Goal: Information Seeking & Learning: Learn about a topic

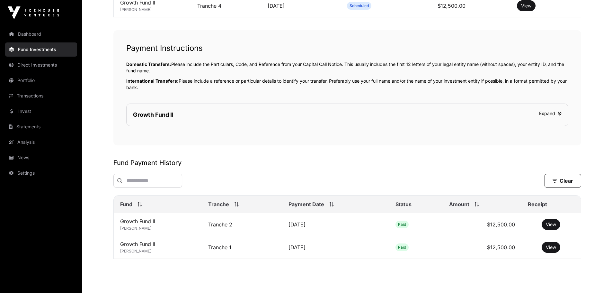
scroll to position [233, 0]
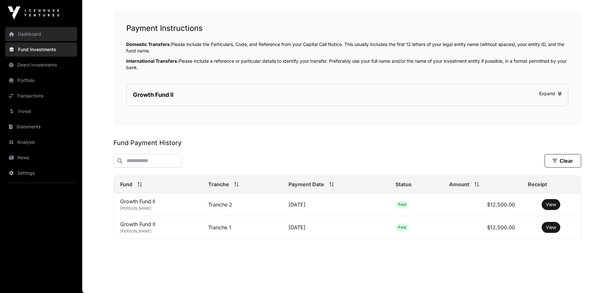
click at [31, 32] on link "Dashboard" at bounding box center [41, 34] width 72 height 14
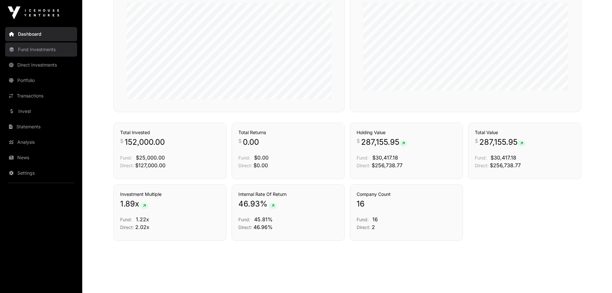
scroll to position [313, 0]
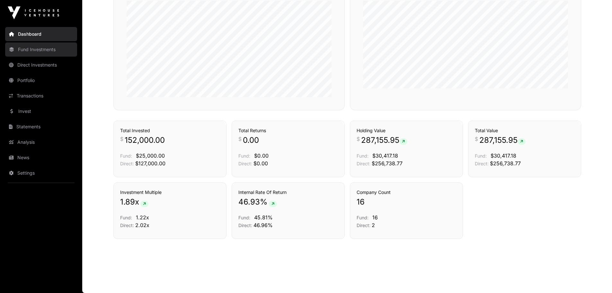
click at [39, 49] on link "Fund Investments" at bounding box center [41, 49] width 72 height 14
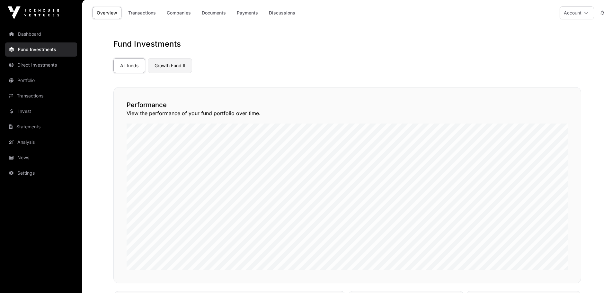
click at [165, 64] on link "Growth Fund II" at bounding box center [170, 65] width 44 height 15
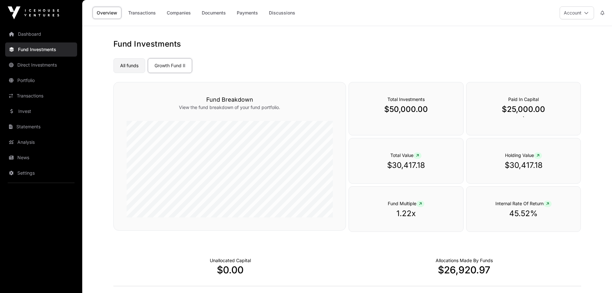
click at [122, 65] on link "All funds" at bounding box center [129, 65] width 32 height 15
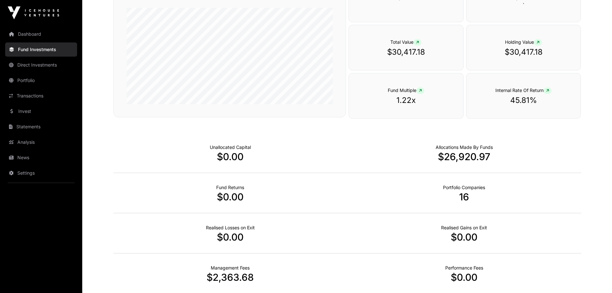
scroll to position [347, 0]
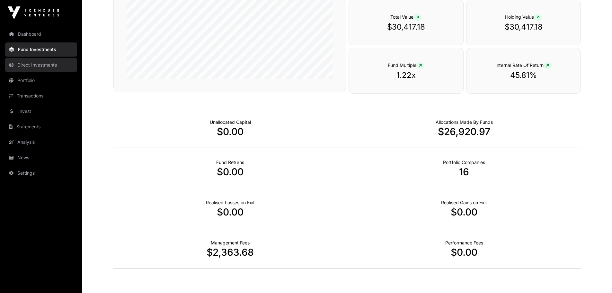
click at [53, 62] on link "Direct Investments" at bounding box center [41, 65] width 72 height 14
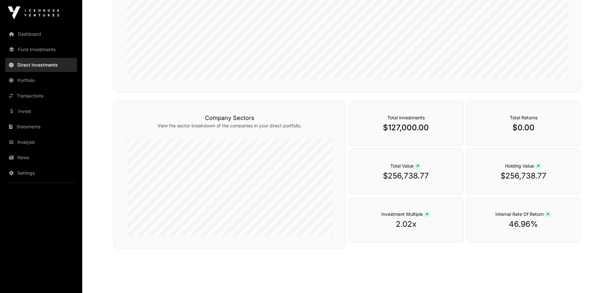
scroll to position [167, 0]
click at [24, 82] on link "Portfolio" at bounding box center [41, 80] width 72 height 14
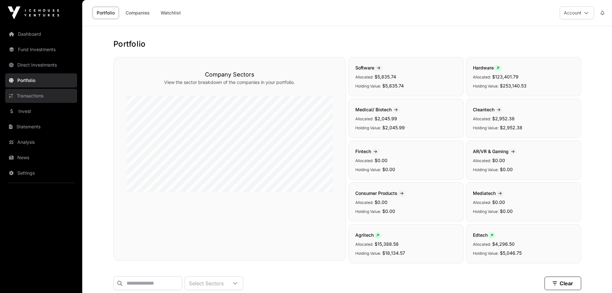
click at [28, 98] on link "Transactions" at bounding box center [41, 96] width 72 height 14
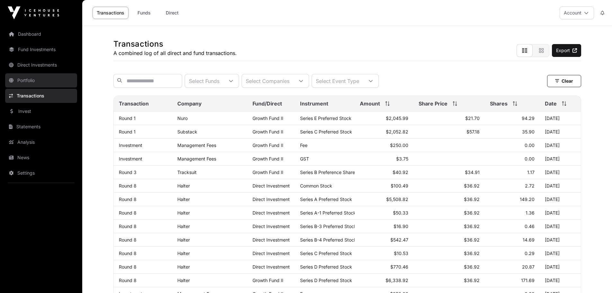
click at [28, 76] on link "Portfolio" at bounding box center [41, 80] width 72 height 14
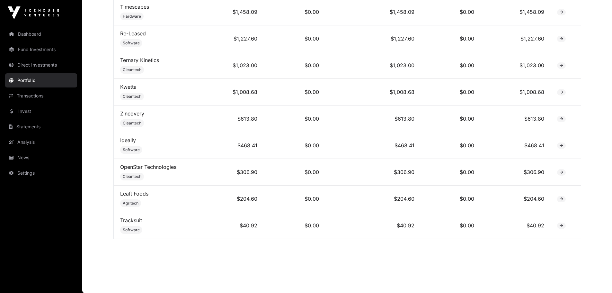
scroll to position [508, 0]
click at [34, 97] on link "Transactions" at bounding box center [41, 96] width 72 height 14
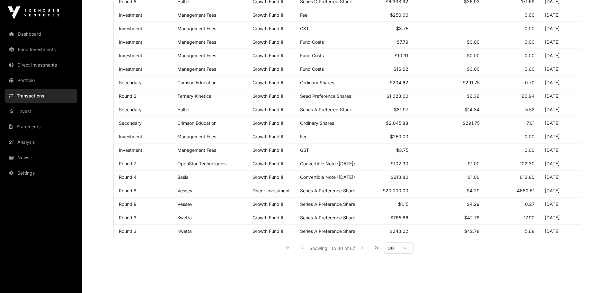
scroll to position [302, 0]
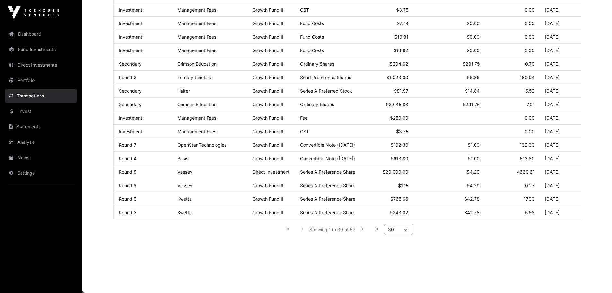
click at [405, 227] on icon at bounding box center [405, 229] width 5 height 5
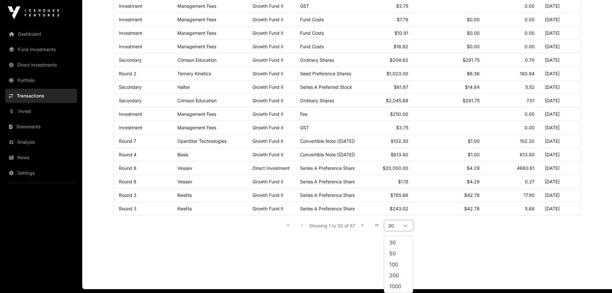
click at [405, 228] on icon at bounding box center [405, 225] width 5 height 5
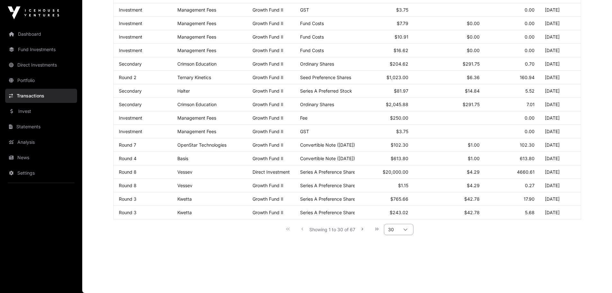
click at [405, 228] on icon at bounding box center [405, 229] width 5 height 5
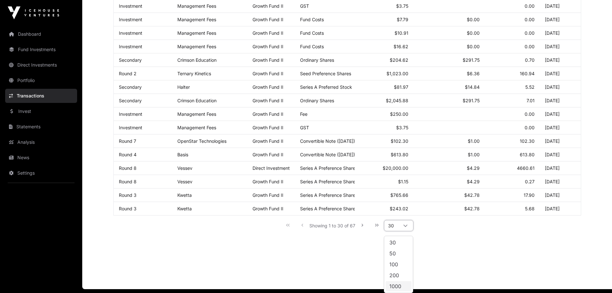
click at [395, 286] on span "1000" at bounding box center [396, 286] width 12 height 5
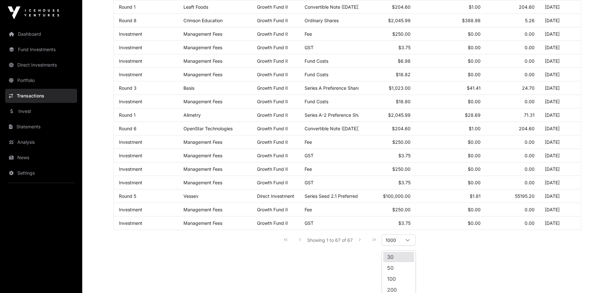
scroll to position [801, 0]
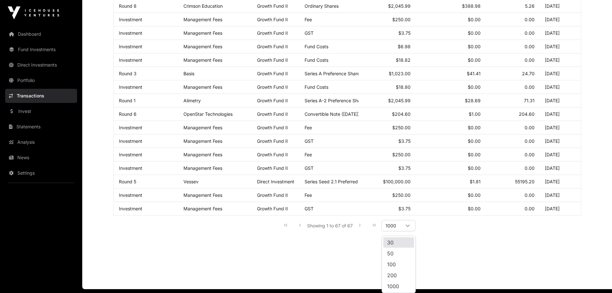
click at [360, 228] on div "Showing 1 to 67 of 67 1000" at bounding box center [347, 225] width 137 height 14
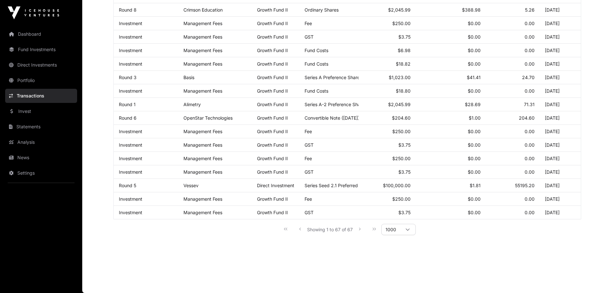
click at [374, 228] on div "Showing 1 to 67 of 67 1000" at bounding box center [347, 229] width 137 height 14
click at [285, 229] on div "Showing 1 to 67 of 67 1000" at bounding box center [347, 229] width 137 height 14
click at [300, 230] on div "Showing 1 to 67 of 67 1000" at bounding box center [347, 229] width 137 height 14
click at [405, 228] on div at bounding box center [407, 229] width 15 height 11
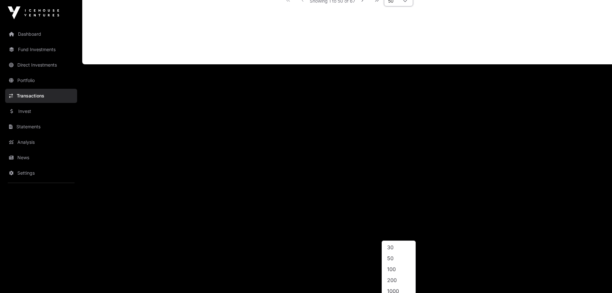
click at [395, 252] on ul "30 50 100 200 1000" at bounding box center [398, 269] width 33 height 57
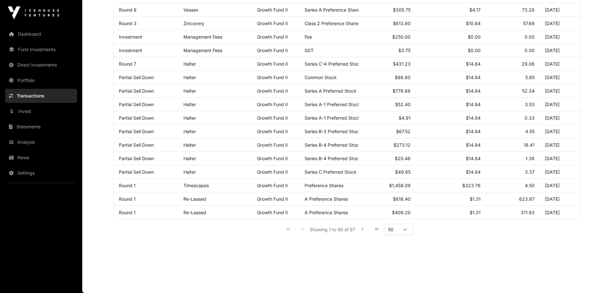
scroll to position [572, 0]
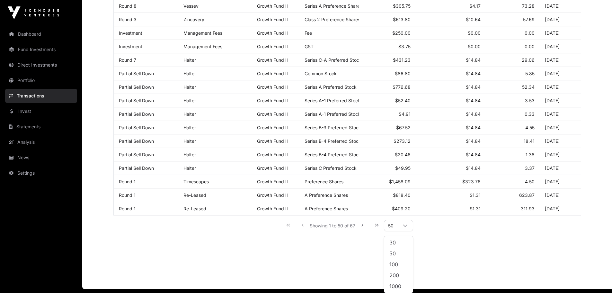
click at [210, 229] on div "Showing 1 to 50 of 67 50" at bounding box center [347, 225] width 468 height 20
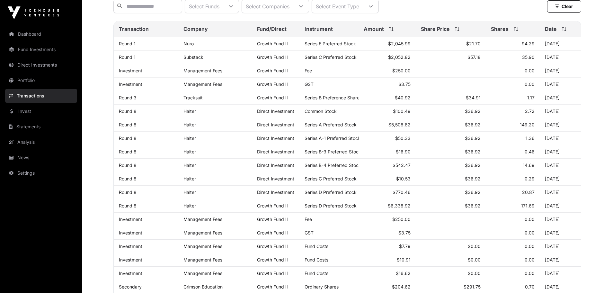
scroll to position [64, 0]
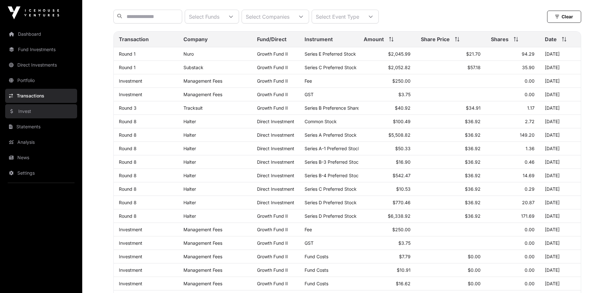
click at [26, 111] on link "Invest" at bounding box center [41, 111] width 72 height 14
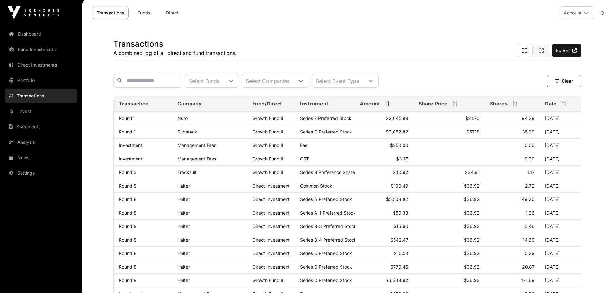
scroll to position [64, 0]
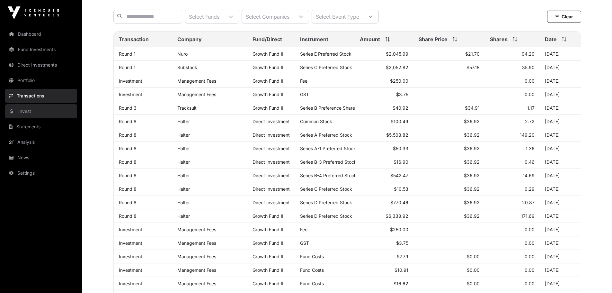
click at [21, 111] on link "Invest" at bounding box center [41, 111] width 72 height 14
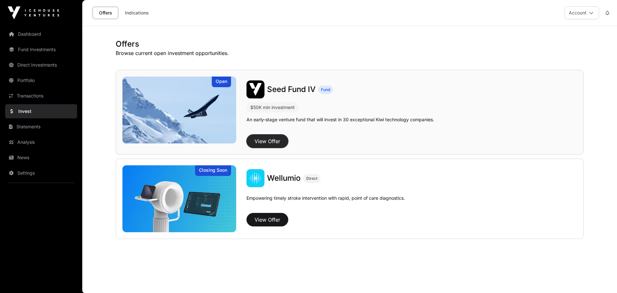
click at [267, 138] on button "View Offer" at bounding box center [268, 141] width 42 height 14
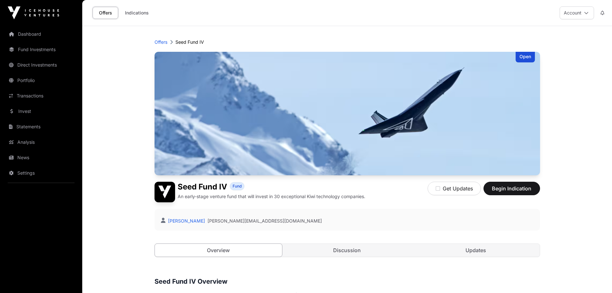
click at [523, 58] on div "Open" at bounding box center [525, 57] width 19 height 11
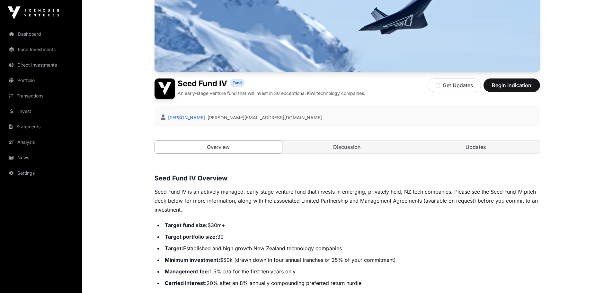
scroll to position [103, 0]
click at [218, 147] on link "Overview" at bounding box center [219, 147] width 128 height 14
click at [338, 145] on link "Discussion" at bounding box center [348, 147] width 128 height 13
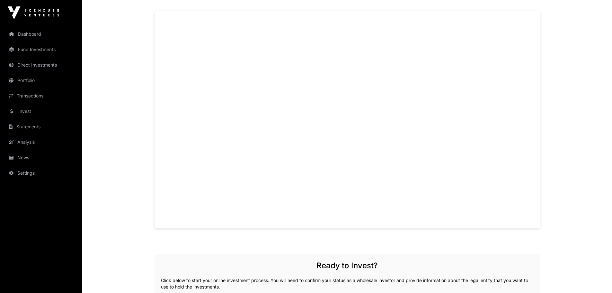
scroll to position [448, 0]
